Goal: Find specific page/section: Find specific page/section

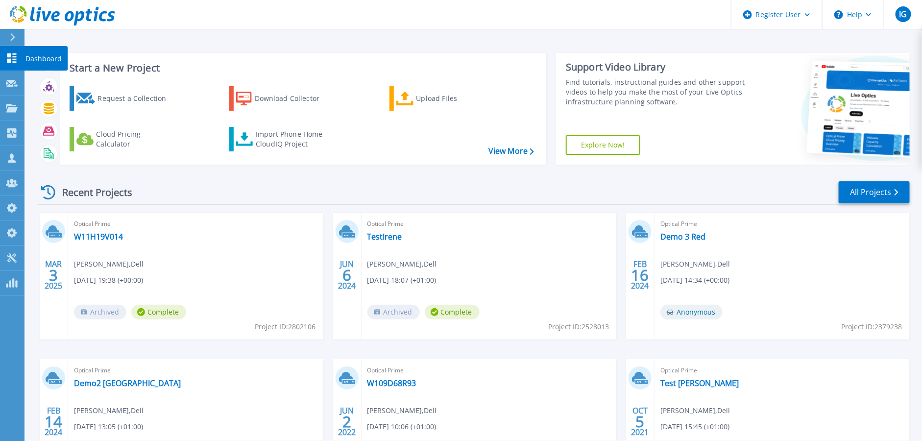
click at [13, 54] on icon at bounding box center [11, 57] width 9 height 9
click at [866, 195] on link "All Projects" at bounding box center [874, 192] width 71 height 22
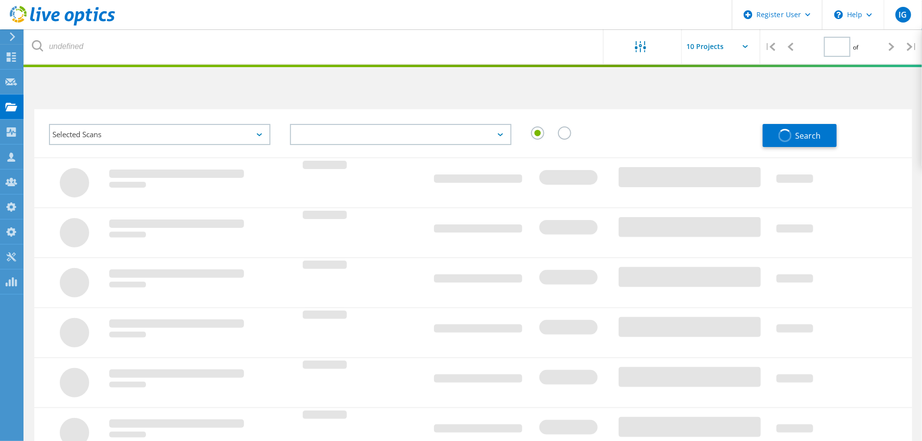
type input "1"
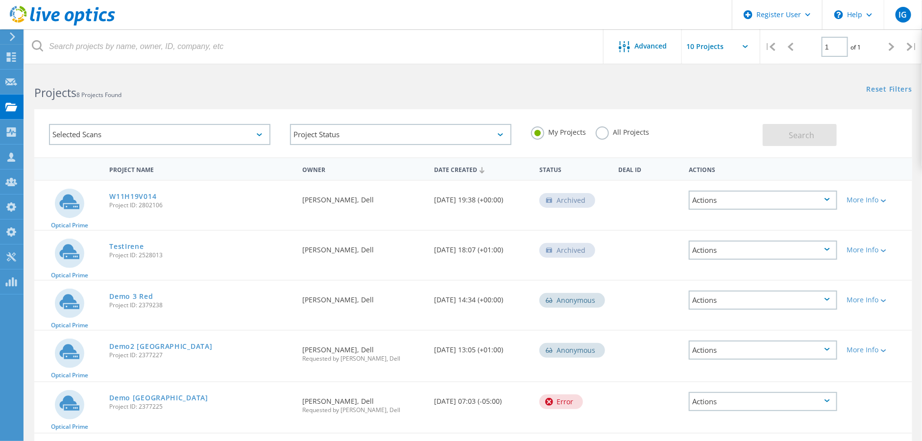
click at [613, 135] on label "All Projects" at bounding box center [622, 130] width 53 height 9
click at [0, 0] on input "All Projects" at bounding box center [0, 0] width 0 height 0
click at [809, 133] on span "Search" at bounding box center [801, 135] width 25 height 11
